Goal: Information Seeking & Learning: Learn about a topic

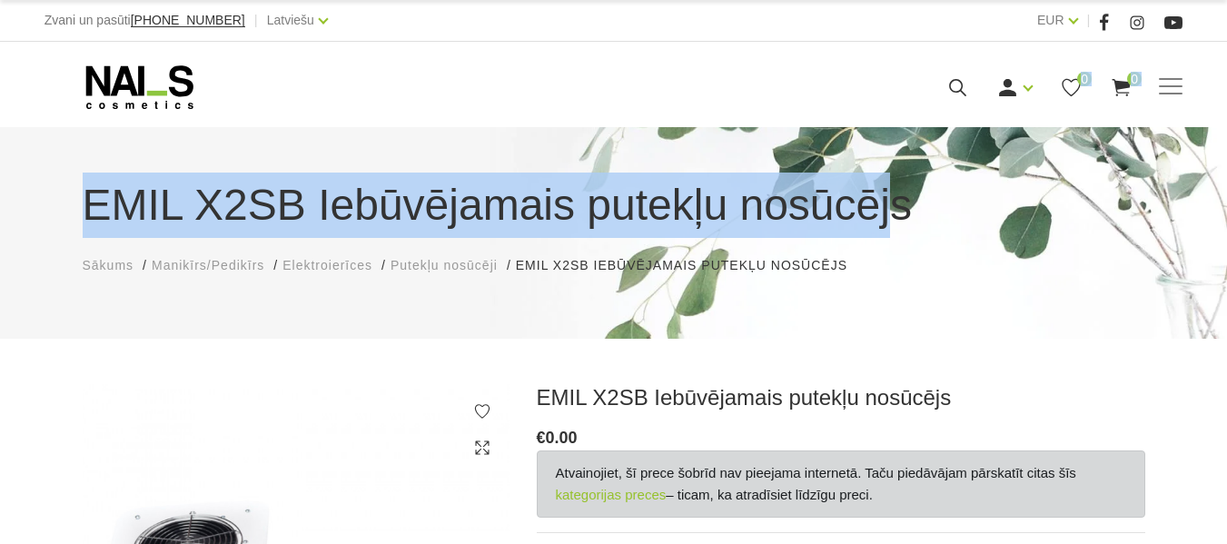
drag, startPoint x: 75, startPoint y: 201, endPoint x: 865, endPoint y: 220, distance: 789.5
click at [865, 220] on body "Zvani un pasūti [PHONE_NUMBER] | Latviešu Latviešu Russian English EUR EUR | Ma…" at bounding box center [613, 272] width 1227 height 544
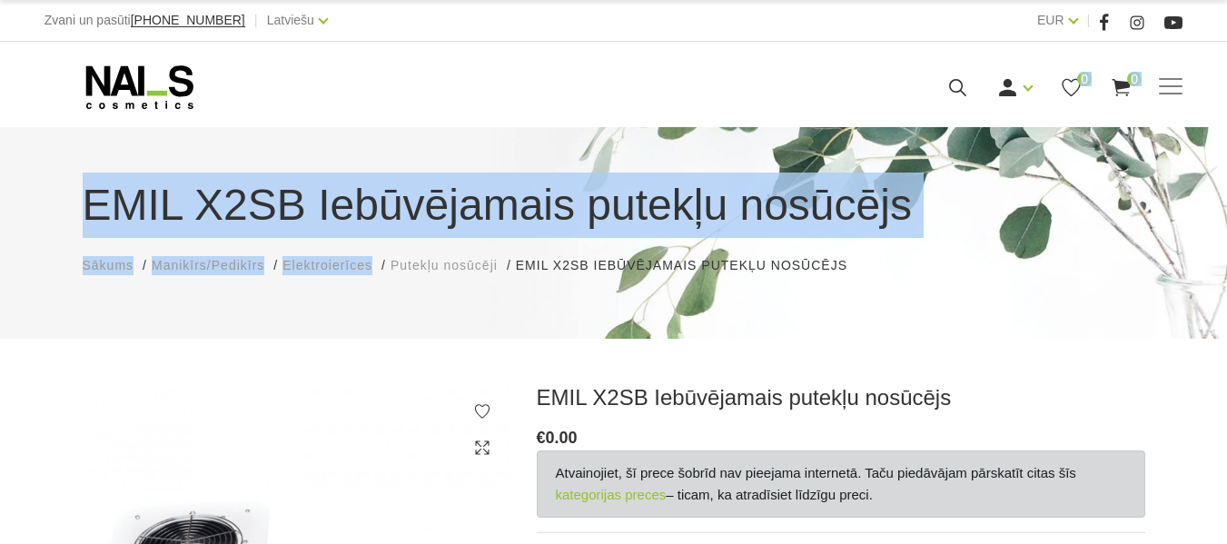
drag, startPoint x: 88, startPoint y: 212, endPoint x: 474, endPoint y: 242, distance: 387.2
click at [468, 242] on body "Zvani un pasūti [PHONE_NUMBER] | Latviešu Latviešu Russian English EUR EUR | Ma…" at bounding box center [613, 272] width 1227 height 544
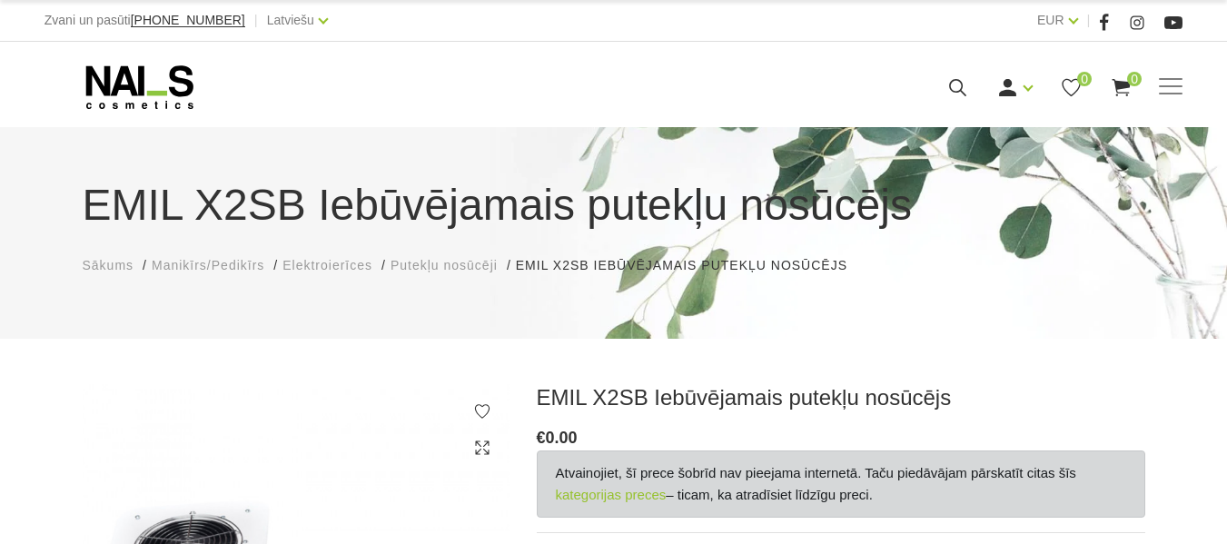
click at [938, 284] on div "EMIL X2SB Iebūvējamais putekļu nosūcējs [PERSON_NAME]/Pedikīrs Elektroierīces P…" at bounding box center [613, 233] width 1227 height 212
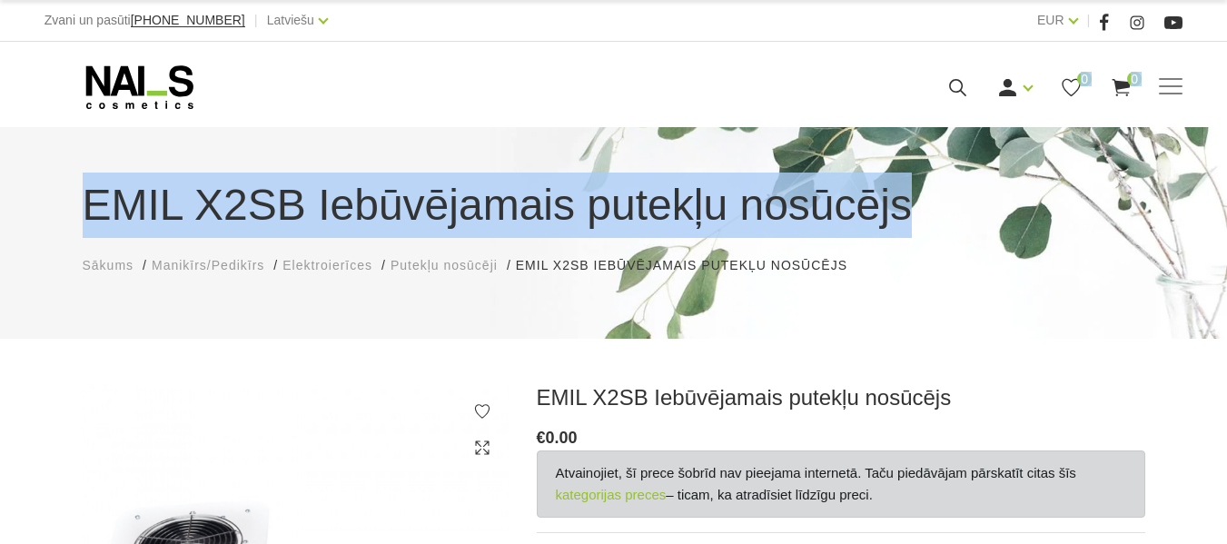
drag, startPoint x: 905, startPoint y: 217, endPoint x: 900, endPoint y: 225, distance: 9.4
click at [900, 225] on body "Zvani un pasūti [PHONE_NUMBER] | Latviešu Latviešu Russian English EUR EUR | Ma…" at bounding box center [613, 272] width 1227 height 544
copy body "Loremipsu Dolorsita Consec adipiscin Elitsedd eiusmod Temporin utlabo Etdolo Ma…"
